Goal: Task Accomplishment & Management: Manage account settings

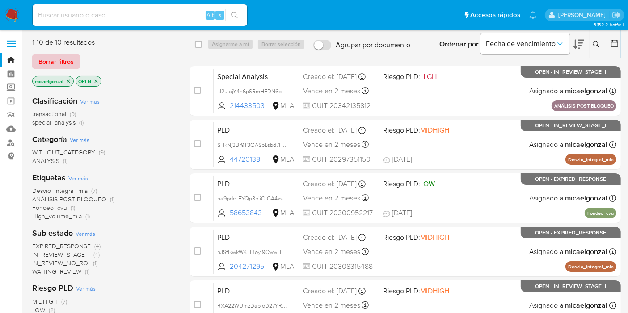
click at [54, 59] on span "Borrar filtros" at bounding box center [55, 61] width 35 height 13
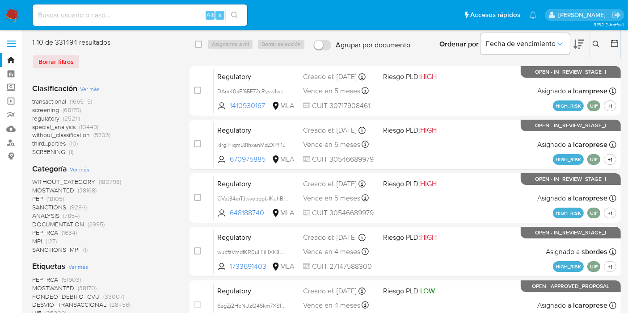
click at [596, 42] on icon at bounding box center [596, 44] width 7 height 7
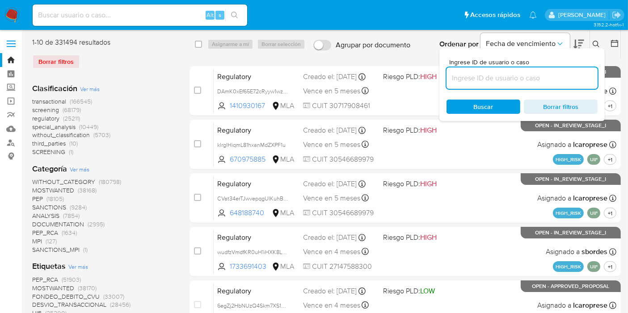
click at [564, 79] on input at bounding box center [522, 78] width 151 height 12
type input "43kvwYLGPVeDy4wGkO8952ME"
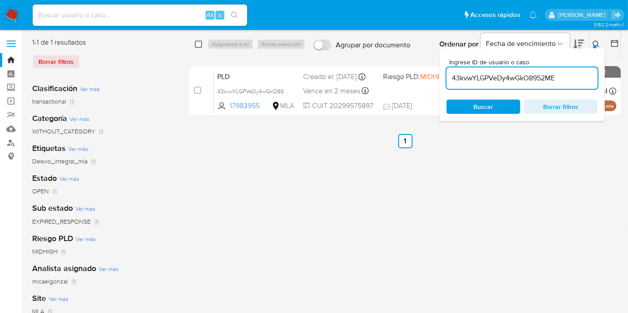
click at [200, 42] on input "checkbox" at bounding box center [198, 44] width 7 height 7
checkbox input "true"
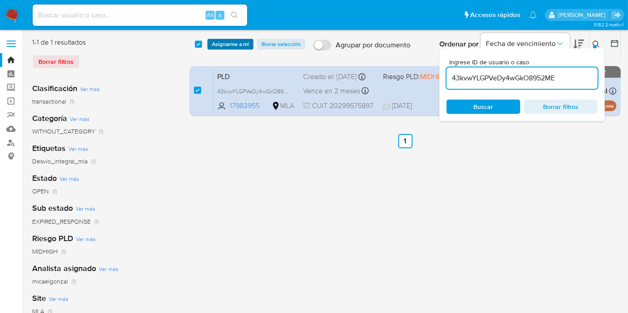
click at [224, 46] on span "Asignarme a mí" at bounding box center [230, 44] width 37 height 9
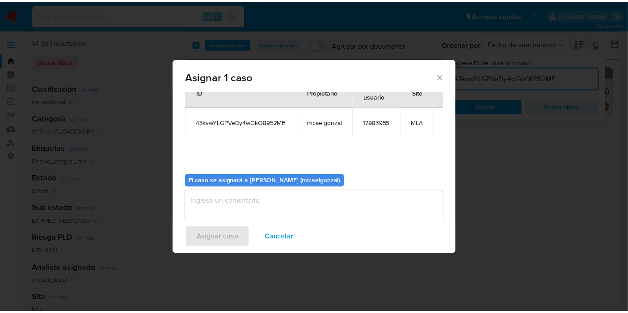
scroll to position [46, 0]
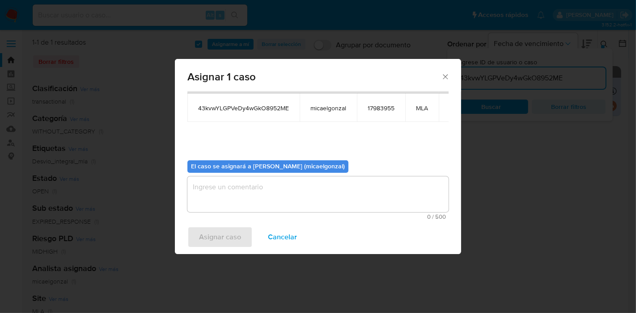
click at [301, 205] on textarea "assign-modal" at bounding box center [317, 195] width 261 height 36
click at [239, 230] on span "Asignar caso" at bounding box center [220, 238] width 42 height 20
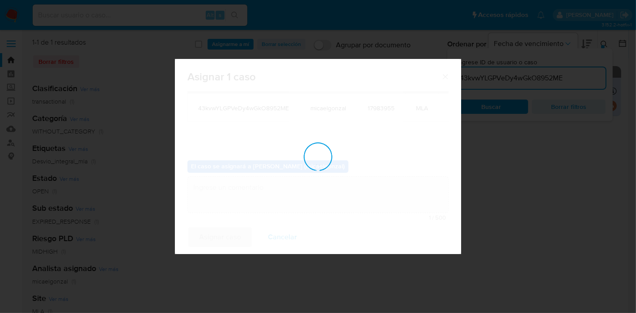
checkbox input "false"
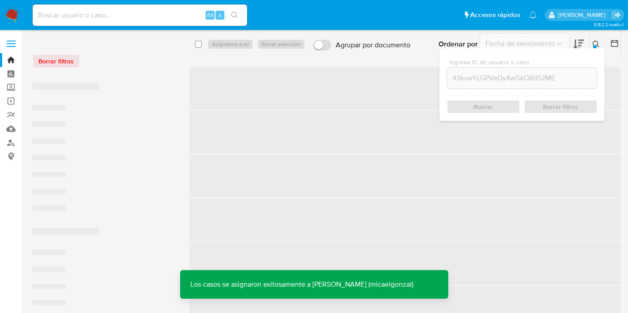
click at [150, 16] on input at bounding box center [140, 15] width 215 height 12
paste input "43kvwYLGPVeDy4wGkO8952ME"
type input "43kvwYLGPVeDy4wGkO8952ME"
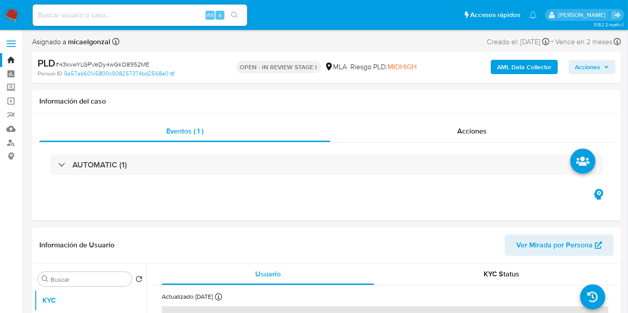
select select "10"
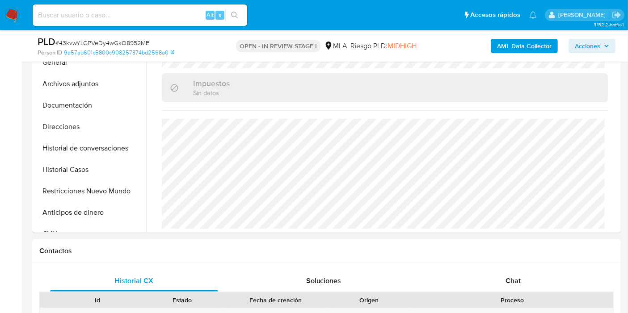
scroll to position [347, 0]
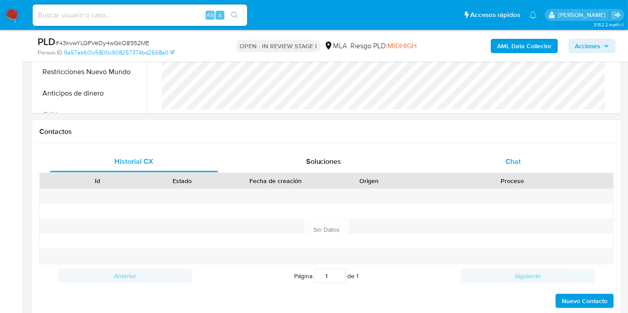
drag, startPoint x: 512, startPoint y: 177, endPoint x: 519, endPoint y: 157, distance: 21.4
click at [512, 177] on div "Proceso" at bounding box center [513, 181] width 190 height 9
click at [520, 157] on span "Chat" at bounding box center [513, 162] width 15 height 10
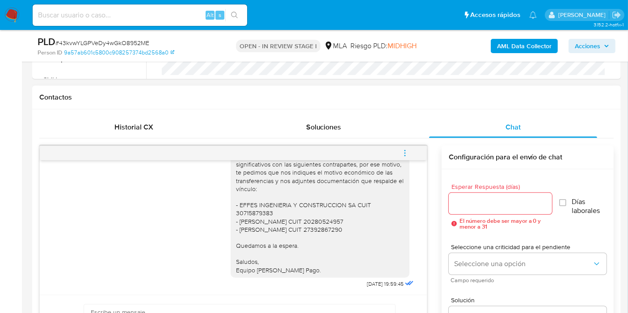
scroll to position [397, 0]
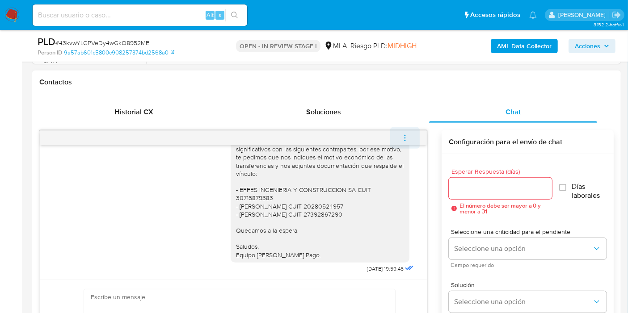
click at [401, 124] on div "Hola, Esperamos que te encuentres muy bien. Te consultamos si tuviste oportunid…" at bounding box center [326, 245] width 575 height 245
click at [401, 134] on icon "menu-action" at bounding box center [405, 138] width 8 height 8
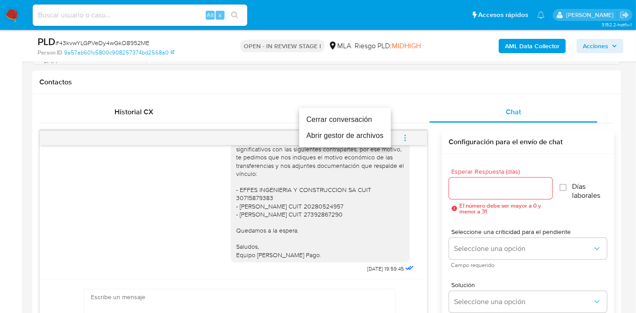
click at [336, 120] on li "Cerrar conversación" at bounding box center [345, 120] width 92 height 16
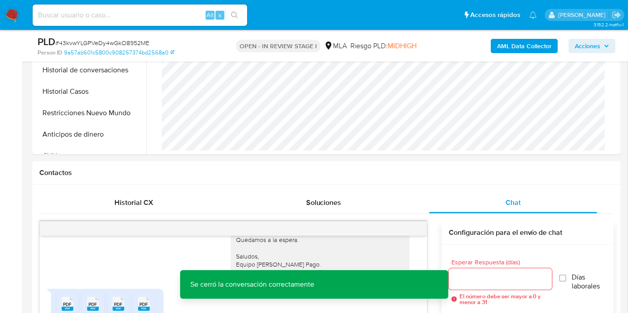
scroll to position [298, 0]
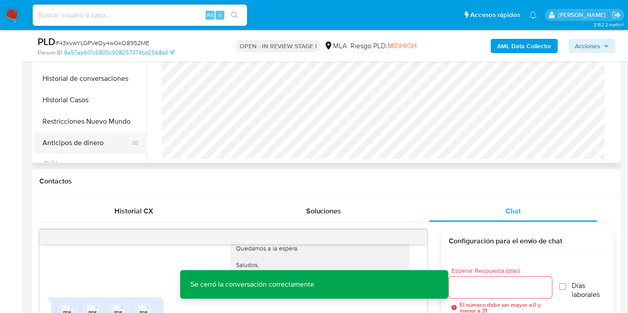
click at [66, 136] on button "Anticipos de dinero" at bounding box center [86, 142] width 105 height 21
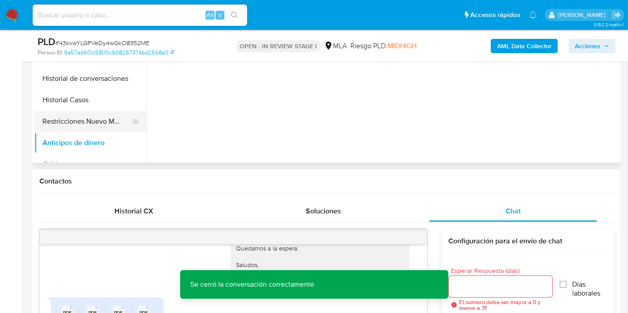
click at [76, 128] on button "Restricciones Nuevo Mundo" at bounding box center [86, 121] width 105 height 21
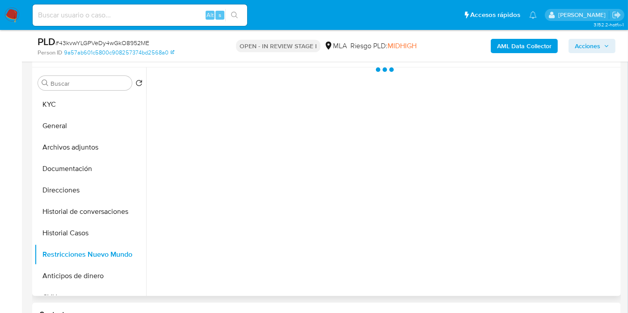
scroll to position [149, 0]
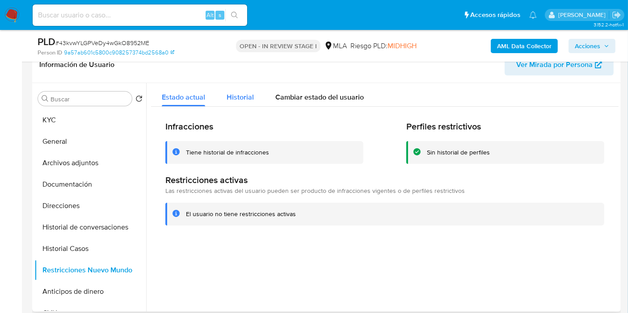
click at [246, 103] on div "Historial" at bounding box center [240, 95] width 27 height 24
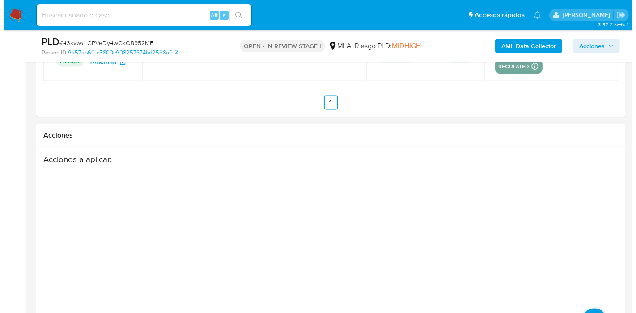
scroll to position [1594, 0]
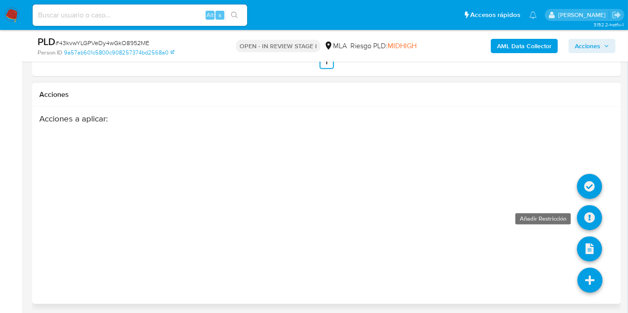
click at [592, 209] on link at bounding box center [589, 218] width 25 height 25
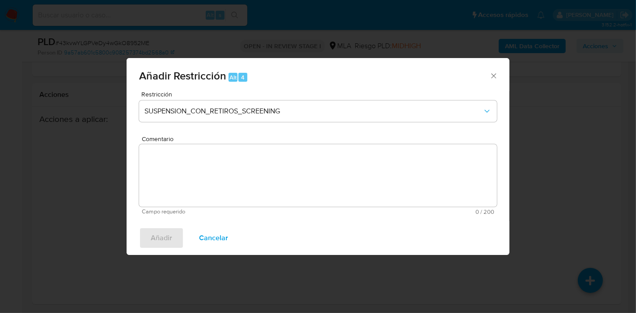
click at [212, 100] on div "Restricción SUSPENSION_CON_RETIROS_SCREENING" at bounding box center [318, 112] width 358 height 42
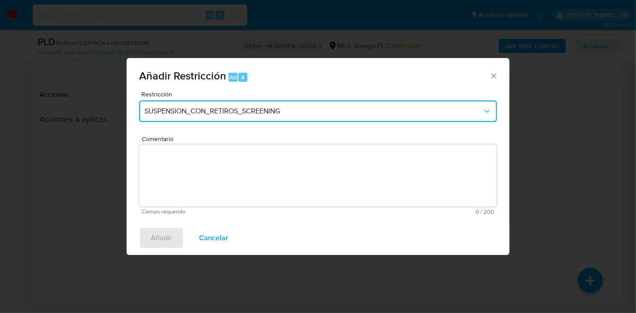
click at [217, 107] on span "SUSPENSION_CON_RETIROS_SCREENING" at bounding box center [313, 111] width 338 height 9
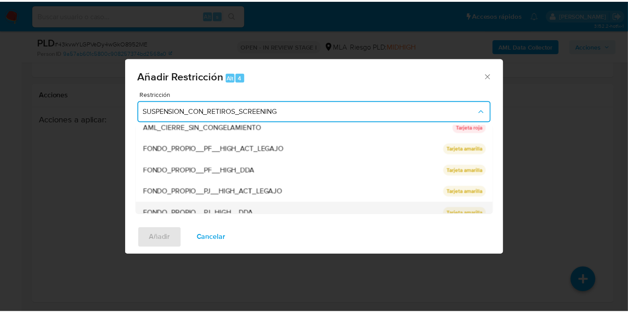
scroll to position [146, 0]
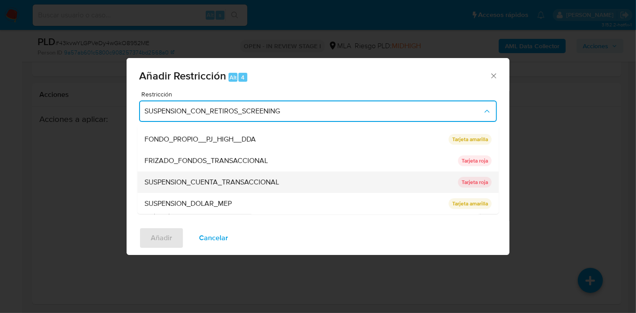
click at [226, 179] on span "SUSPENSION_CUENTA_TRANSACCIONAL" at bounding box center [211, 182] width 135 height 9
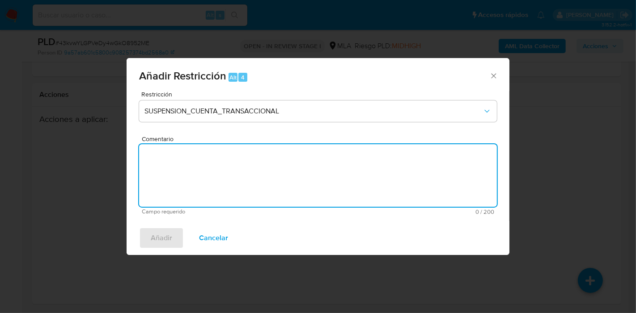
click at [226, 179] on textarea "Comentario" at bounding box center [318, 175] width 358 height 63
type textarea "AML"
click at [161, 237] on span "Añadir" at bounding box center [161, 239] width 21 height 20
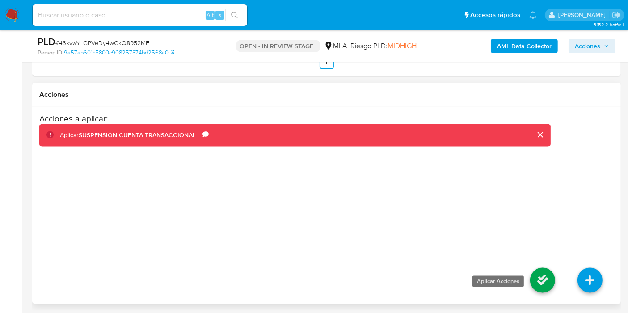
click at [545, 284] on link at bounding box center [542, 280] width 25 height 25
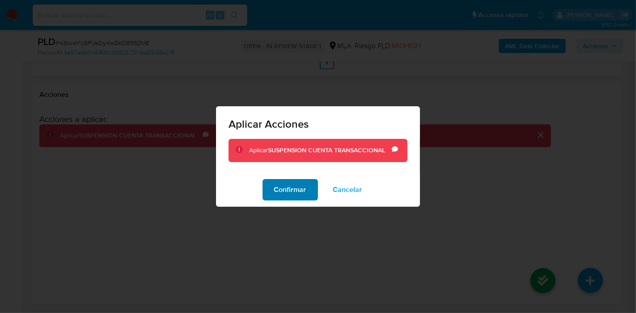
click at [286, 191] on span "Confirmar" at bounding box center [290, 190] width 32 height 20
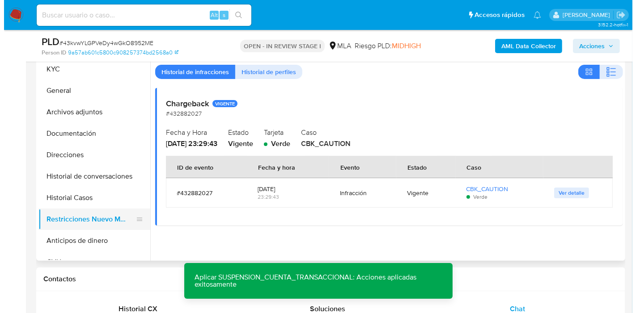
scroll to position [153, 0]
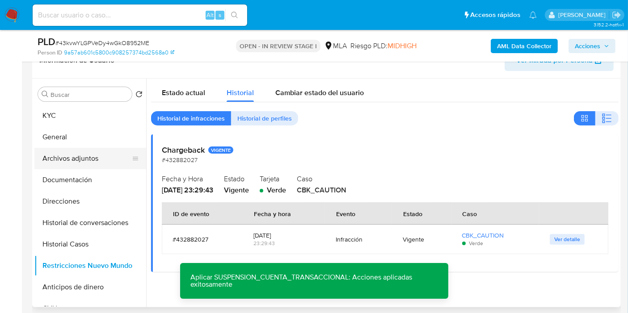
click at [87, 161] on button "Archivos adjuntos" at bounding box center [86, 158] width 105 height 21
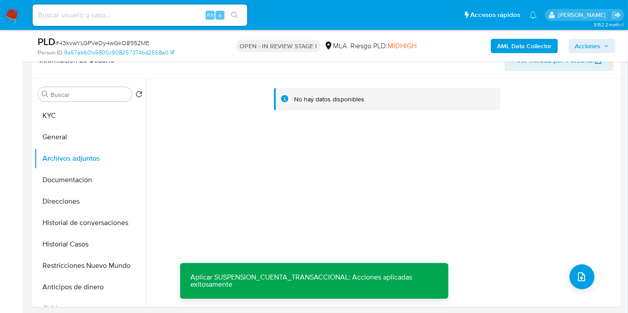
click at [541, 47] on b "AML Data Collector" at bounding box center [524, 46] width 55 height 14
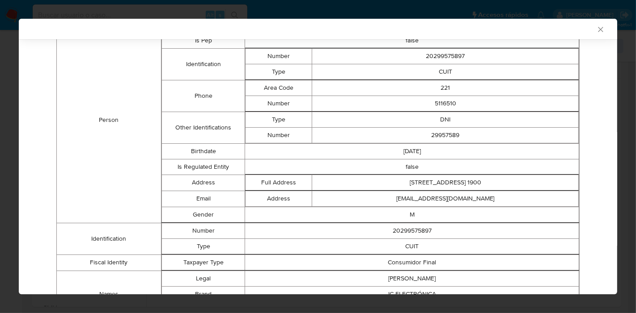
scroll to position [133, 0]
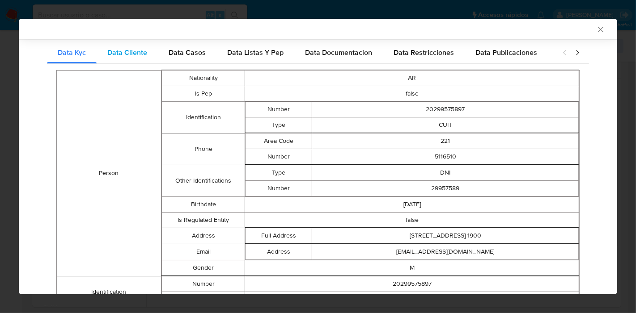
click at [143, 54] on span "Data Cliente" at bounding box center [127, 52] width 40 height 10
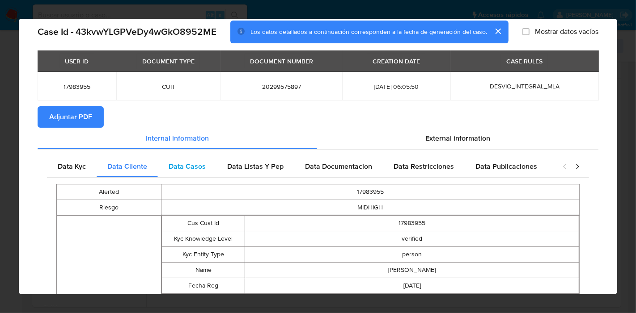
scroll to position [48, 0]
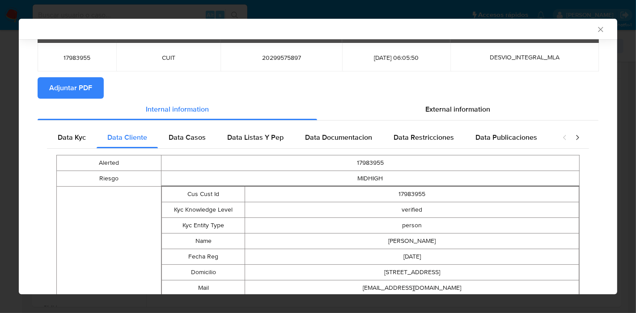
drag, startPoint x: 190, startPoint y: 140, endPoint x: 224, endPoint y: 161, distance: 39.8
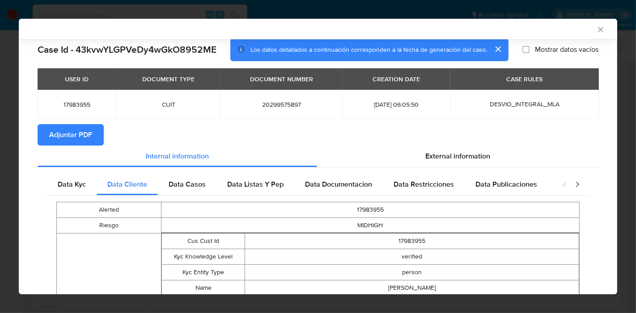
scroll to position [0, 0]
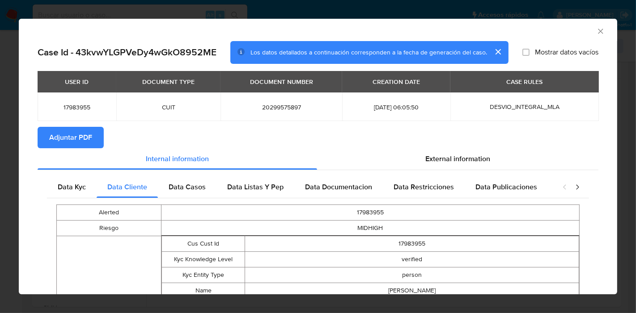
click at [169, 205] on td "17983955" at bounding box center [370, 213] width 418 height 16
click at [186, 189] on span "Data Casos" at bounding box center [187, 187] width 37 height 10
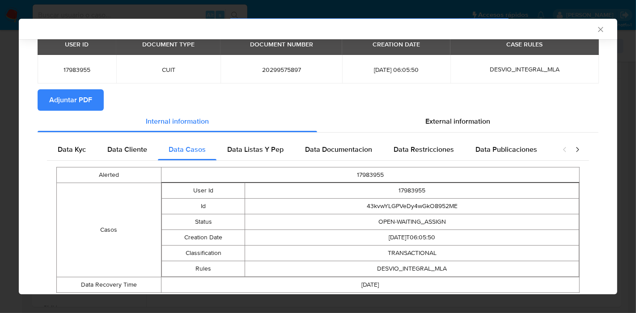
scroll to position [65, 0]
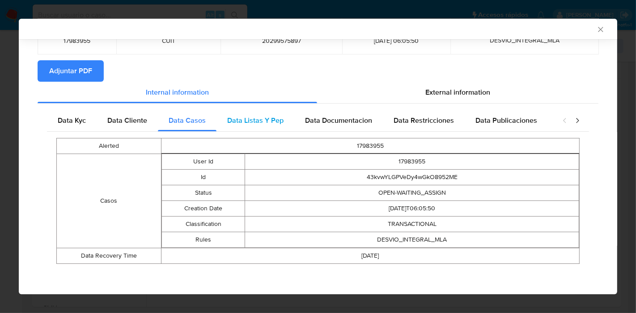
click at [227, 122] on span "Data Listas Y Pep" at bounding box center [255, 120] width 56 height 10
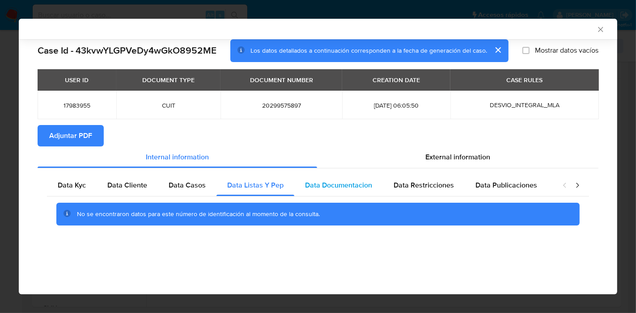
click at [339, 193] on div "Data Documentacion" at bounding box center [338, 185] width 89 height 21
click at [370, 184] on div "Data Documentacion" at bounding box center [338, 185] width 89 height 21
click at [453, 189] on div "Data Restricciones" at bounding box center [424, 185] width 82 height 21
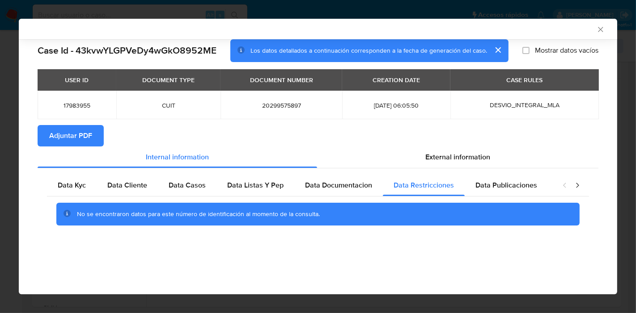
drag, startPoint x: 490, startPoint y: 190, endPoint x: 571, endPoint y: 187, distance: 81.4
click at [494, 190] on span "Data Publicaciones" at bounding box center [506, 185] width 62 height 10
click at [576, 184] on icon "closure-recommendation-modal" at bounding box center [577, 185] width 9 height 9
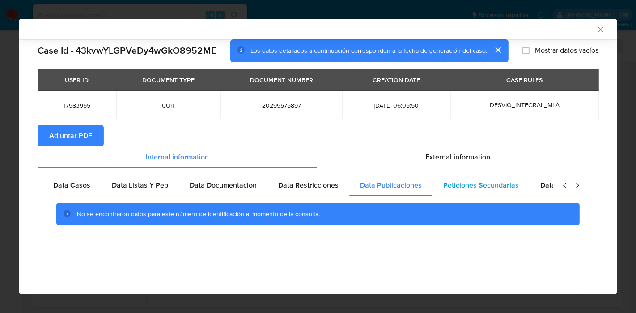
scroll to position [0, 157]
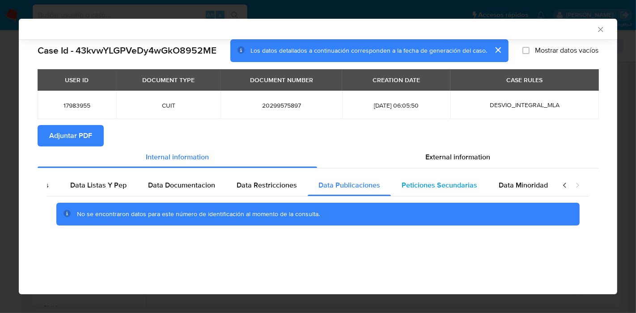
click at [488, 191] on div "Data Minoridad" at bounding box center [523, 185] width 71 height 21
click at [452, 185] on span "Peticiones Secundarias" at bounding box center [440, 185] width 76 height 10
click at [563, 186] on icon "closure-recommendation-modal" at bounding box center [564, 185] width 9 height 9
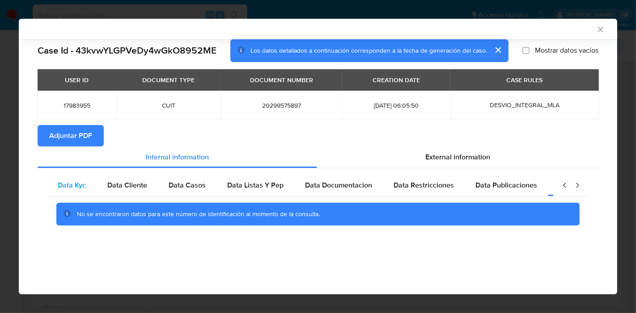
scroll to position [0, 0]
click at [66, 178] on div "Data Kyc" at bounding box center [72, 185] width 50 height 21
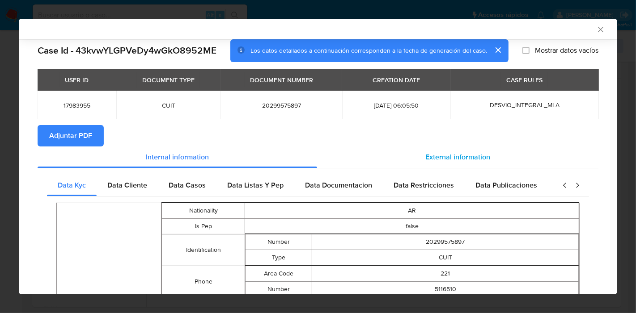
click at [491, 164] on div "External information" at bounding box center [457, 157] width 281 height 21
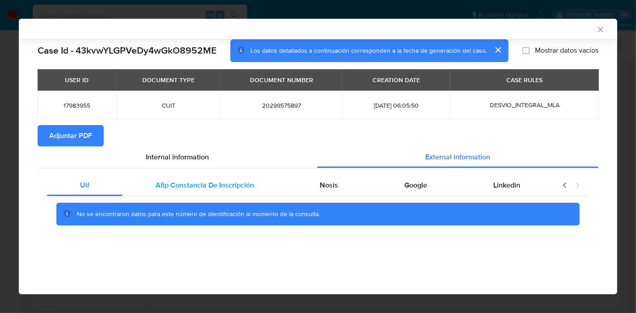
click at [131, 185] on div "Afip Constancia De Inscripción" at bounding box center [205, 185] width 165 height 21
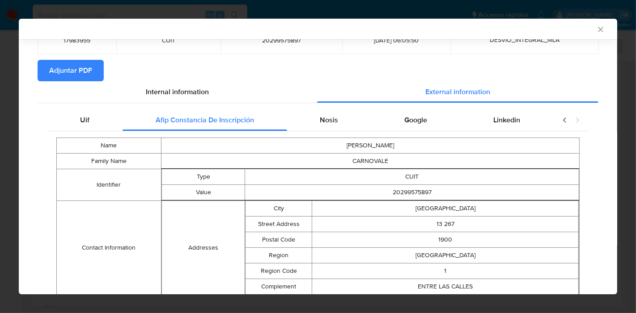
scroll to position [129, 0]
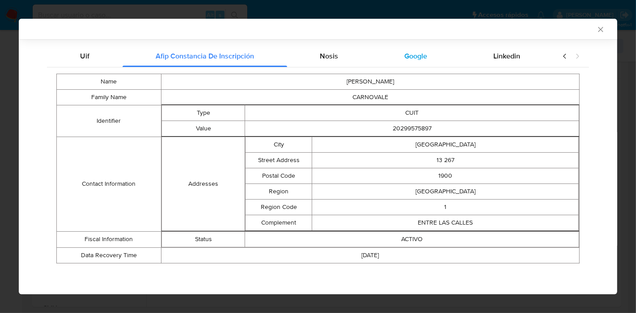
drag, startPoint x: 343, startPoint y: 59, endPoint x: 375, endPoint y: 57, distance: 31.8
click at [345, 59] on div "Nosis" at bounding box center [329, 56] width 85 height 21
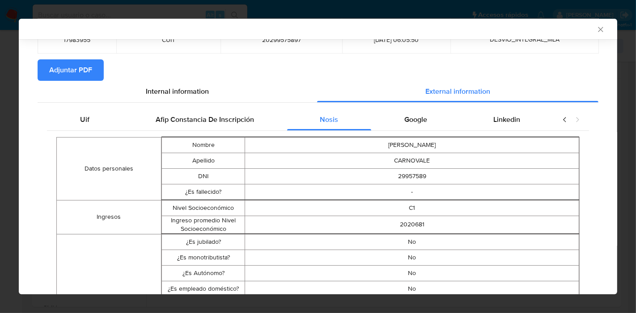
scroll to position [0, 0]
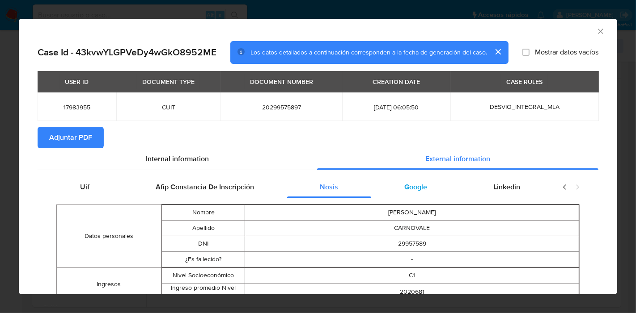
click at [409, 193] on div "Google" at bounding box center [415, 187] width 89 height 21
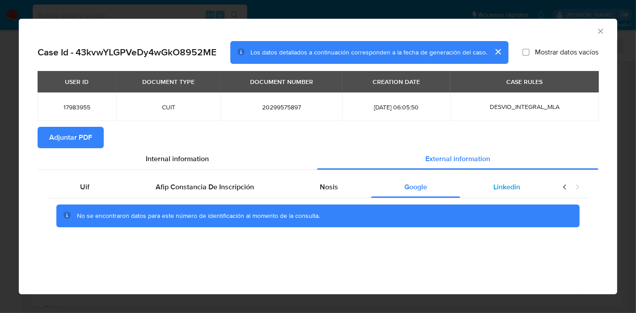
click at [491, 187] on div "Linkedin" at bounding box center [506, 187] width 93 height 21
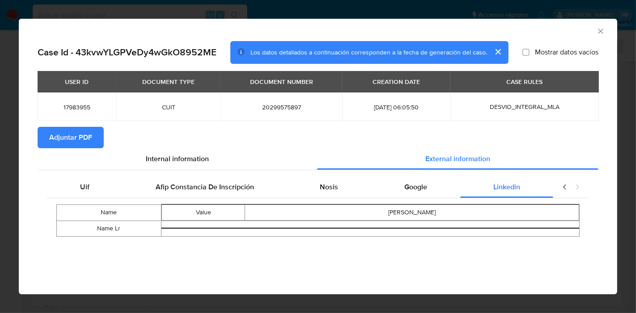
click at [558, 186] on div "closure-recommendation-modal" at bounding box center [571, 187] width 36 height 21
click at [563, 188] on icon "closure-recommendation-modal" at bounding box center [564, 187] width 9 height 9
drag, startPoint x: 116, startPoint y: 187, endPoint x: 156, endPoint y: 160, distance: 47.9
click at [117, 187] on div "Uif" at bounding box center [85, 187] width 76 height 21
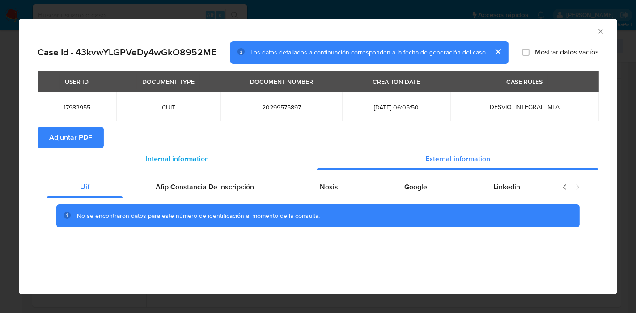
click at [160, 156] on span "Internal information" at bounding box center [177, 159] width 63 height 10
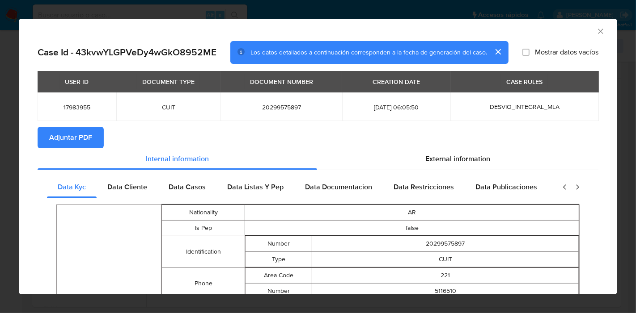
click at [68, 138] on span "Adjuntar PDF" at bounding box center [70, 138] width 43 height 20
drag, startPoint x: 601, startPoint y: 34, endPoint x: 598, endPoint y: 29, distance: 6.1
click at [601, 32] on div "AML Data Collector" at bounding box center [318, 30] width 598 height 22
click at [598, 29] on div "AML Data Collector" at bounding box center [318, 30] width 598 height 22
click at [589, 36] on div "AML Data Collector" at bounding box center [318, 30] width 598 height 22
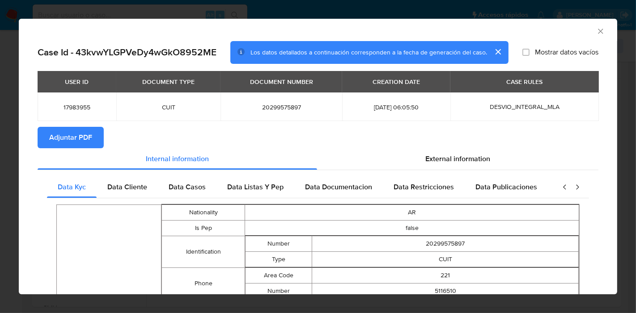
click at [597, 28] on div "AML Data Collector" at bounding box center [318, 30] width 598 height 22
click at [596, 28] on icon "Cerrar ventana" at bounding box center [600, 31] width 9 height 9
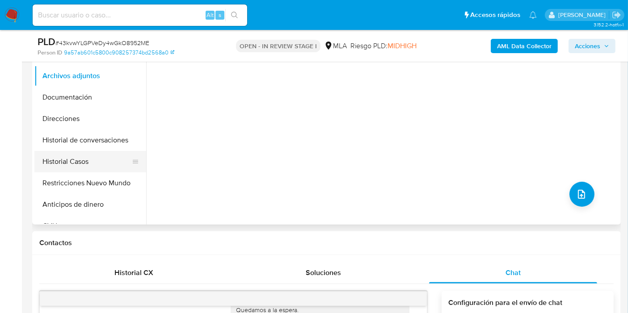
scroll to position [203, 0]
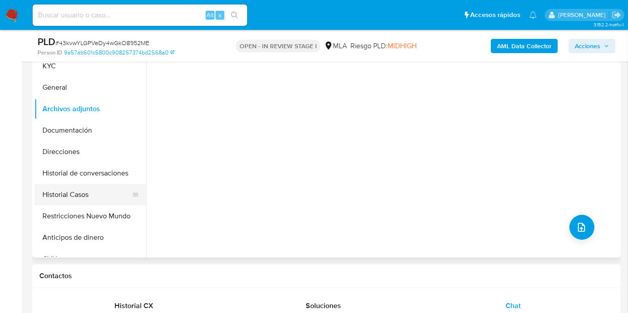
click at [54, 187] on button "Historial Casos" at bounding box center [86, 194] width 105 height 21
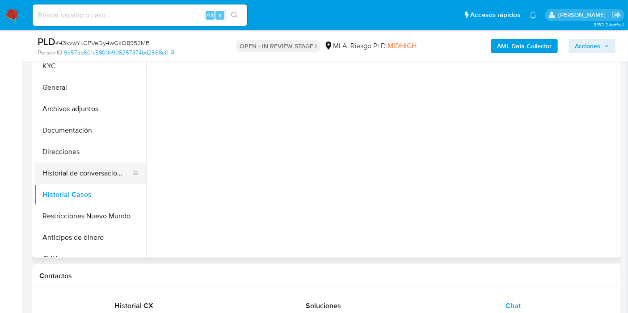
click at [69, 172] on button "Historial de conversaciones" at bounding box center [86, 173] width 105 height 21
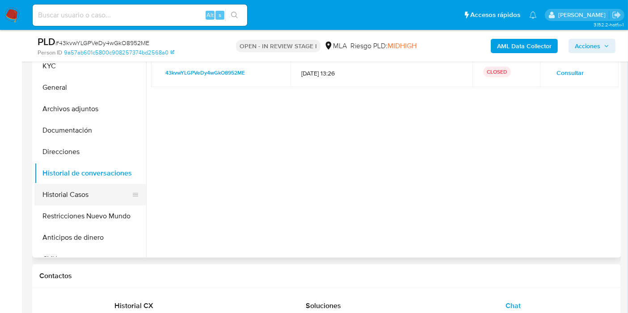
click at [55, 184] on button "Historial Casos" at bounding box center [86, 194] width 105 height 21
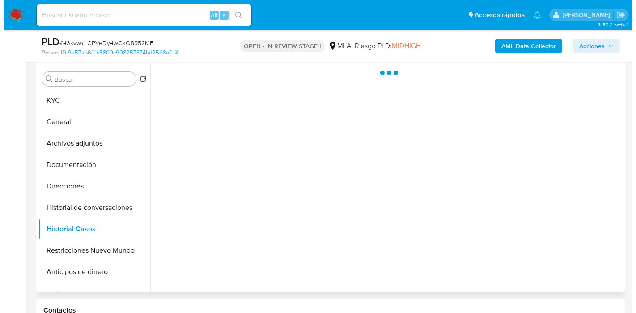
scroll to position [153, 0]
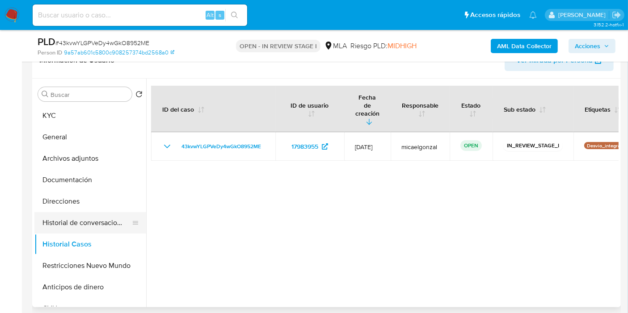
click at [55, 223] on button "Historial de conversaciones" at bounding box center [86, 222] width 105 height 21
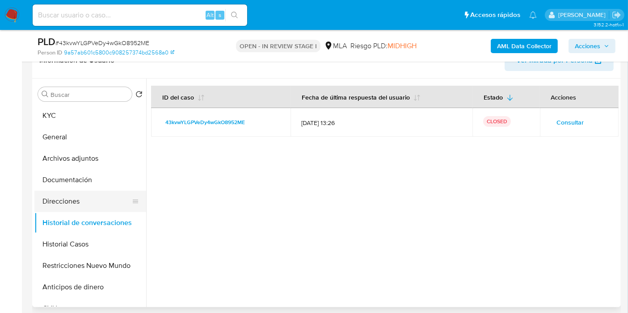
click at [76, 191] on button "Direcciones" at bounding box center [86, 201] width 105 height 21
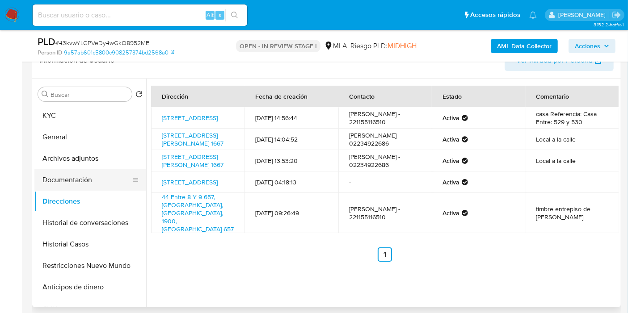
click at [87, 176] on button "Documentación" at bounding box center [86, 179] width 105 height 21
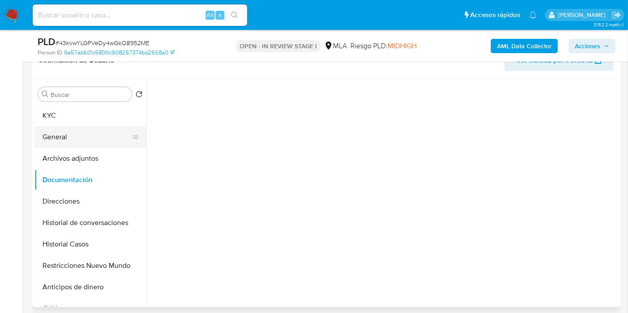
click at [92, 145] on button "General" at bounding box center [86, 137] width 105 height 21
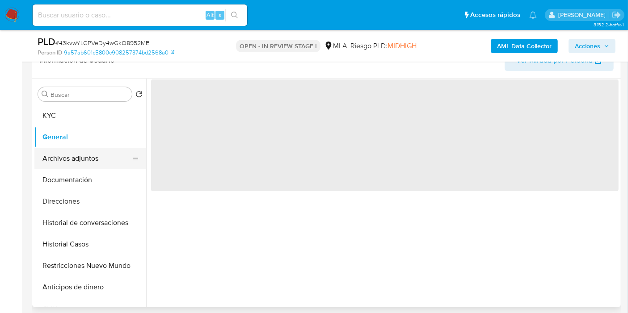
click at [92, 155] on button "Archivos adjuntos" at bounding box center [86, 158] width 105 height 21
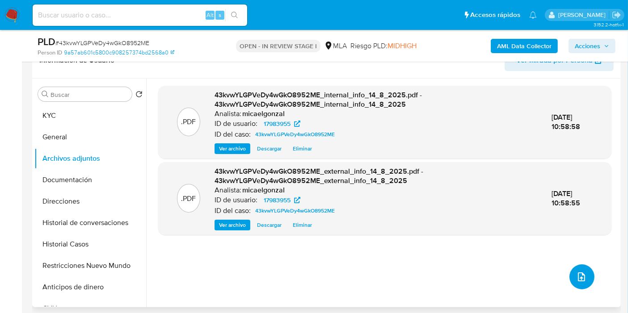
click at [576, 279] on icon "upload-file" at bounding box center [581, 277] width 11 height 11
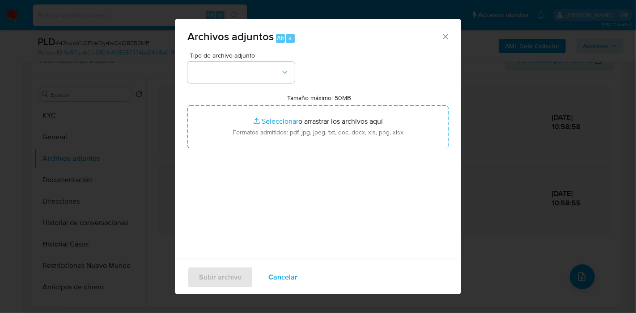
drag, startPoint x: 273, startPoint y: 97, endPoint x: 262, endPoint y: 47, distance: 52.3
click at [271, 85] on div "Tipo de archivo adjunto Tamaño máximo: 50MB Seleccionar archivos Seleccionar o …" at bounding box center [317, 157] width 261 height 211
click at [262, 47] on div "Archivos adjuntos Alt a" at bounding box center [318, 36] width 286 height 34
click at [253, 74] on button "button" at bounding box center [240, 72] width 107 height 21
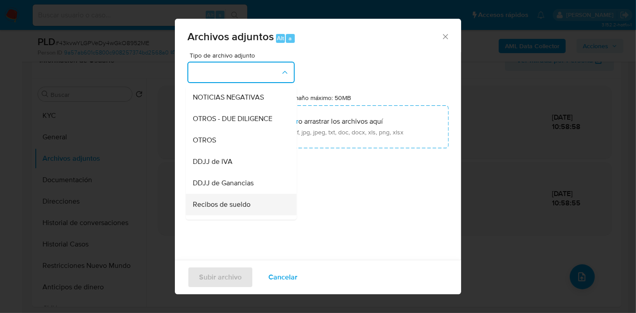
scroll to position [99, 0]
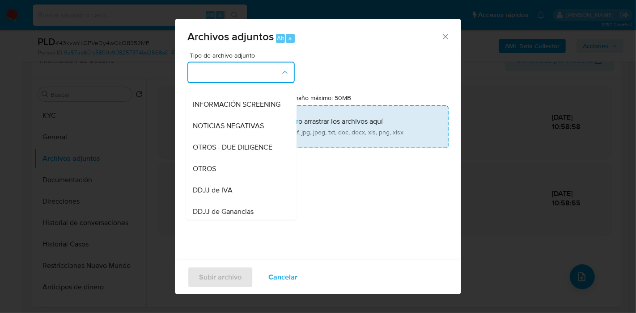
click at [330, 134] on input "Tamaño máximo: 50MB Seleccionar archivos" at bounding box center [317, 127] width 261 height 43
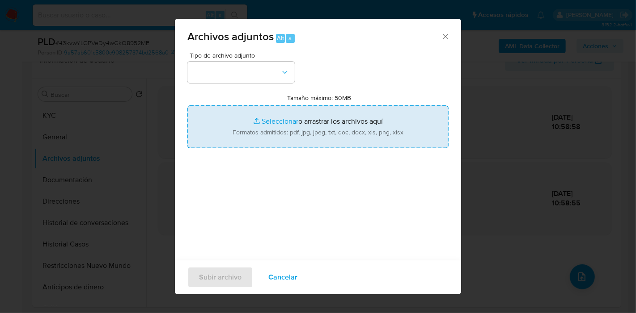
type input "C:\fakepath\Adhesión de Monotributo.pdf"
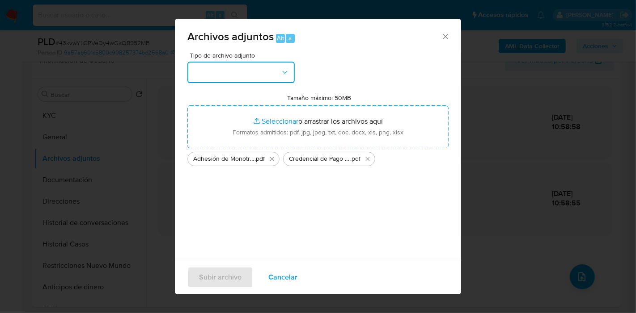
drag, startPoint x: 330, startPoint y: 134, endPoint x: 194, endPoint y: 75, distance: 147.8
click at [194, 75] on button "button" at bounding box center [240, 72] width 107 height 21
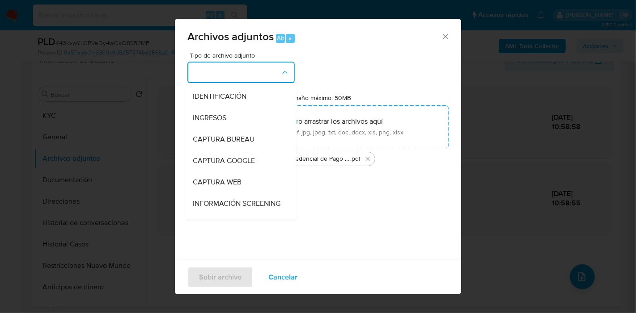
click at [194, 75] on button "button" at bounding box center [240, 72] width 107 height 21
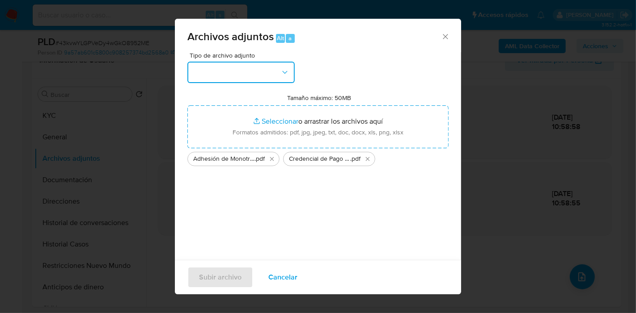
click at [194, 75] on button "button" at bounding box center [240, 72] width 107 height 21
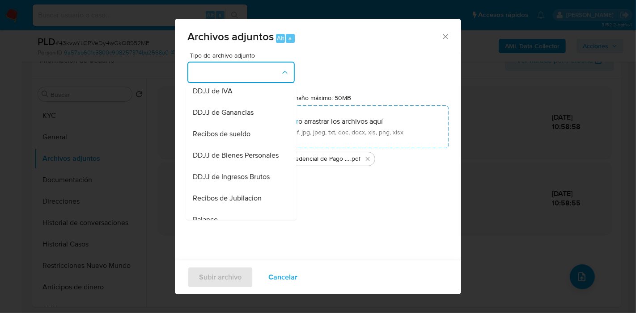
click at [236, 89] on div "IDENTIFICACIÓN INGRESOS CAPTURA BUREAU CAPTURA GOOGLE CAPTURA WEB INFORMACIÓN S…" at bounding box center [241, 151] width 111 height 137
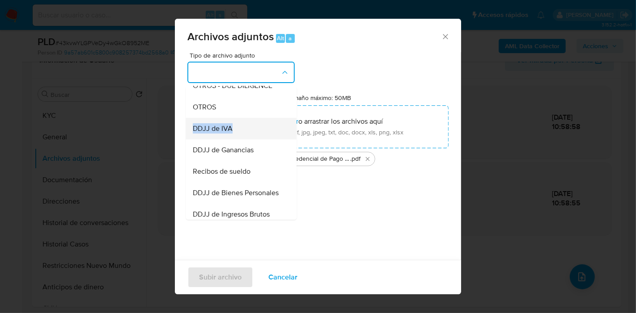
scroll to position [145, 0]
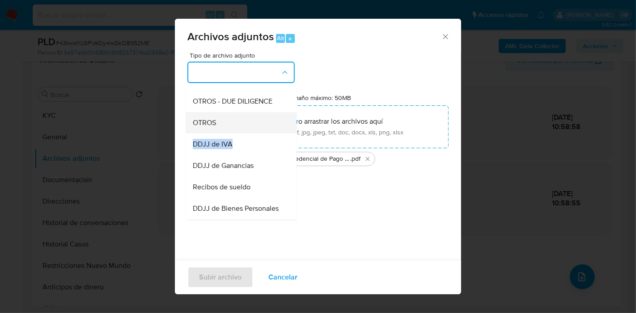
click at [223, 126] on div "OTROS" at bounding box center [238, 122] width 91 height 21
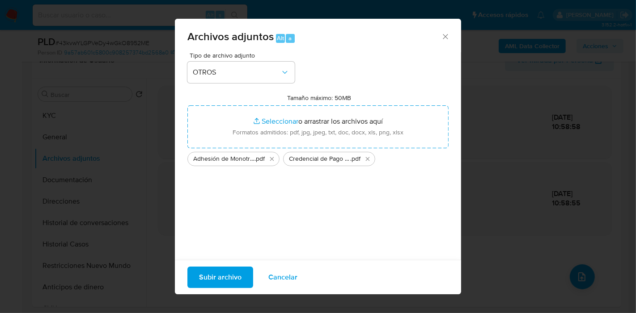
click at [240, 269] on span "Subir archivo" at bounding box center [220, 278] width 42 height 20
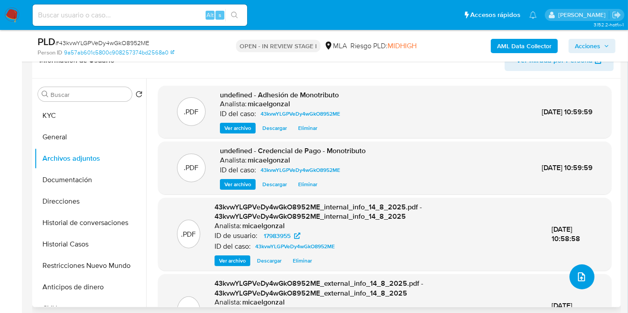
click at [583, 287] on button "upload-file" at bounding box center [582, 277] width 25 height 25
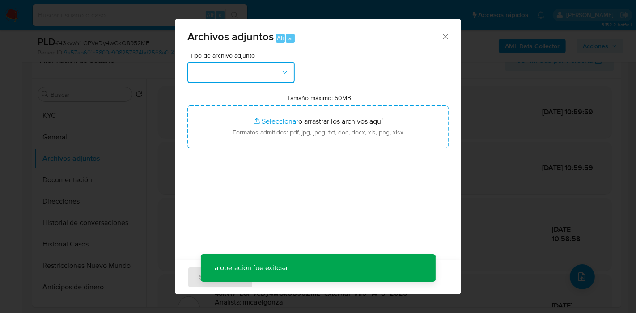
click at [287, 77] on button "button" at bounding box center [240, 72] width 107 height 21
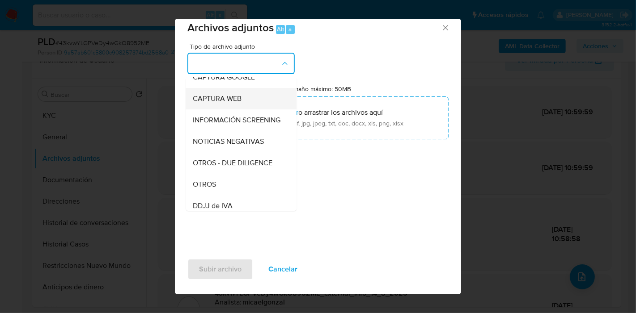
scroll to position [149, 0]
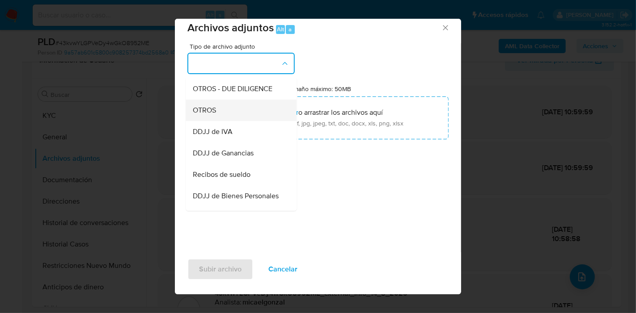
click at [256, 121] on div "OTROS" at bounding box center [238, 110] width 91 height 21
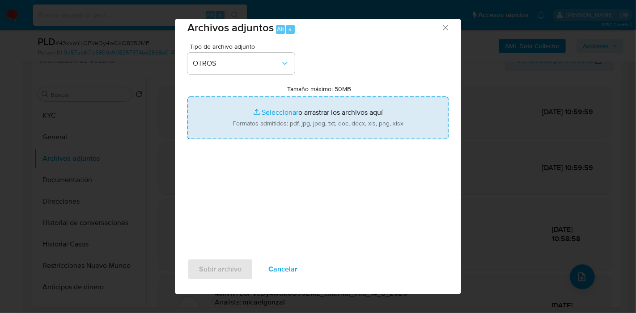
click at [356, 120] on input "Tamaño máximo: 50MB Seleccionar archivos" at bounding box center [317, 118] width 261 height 43
type input "C:\fakepath\Movimientos de [PERSON_NAME].xlsx"
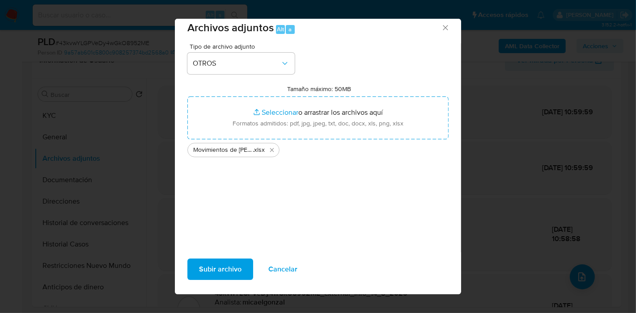
click at [217, 266] on span "Subir archivo" at bounding box center [220, 270] width 42 height 20
